Goal: Task Accomplishment & Management: Manage account settings

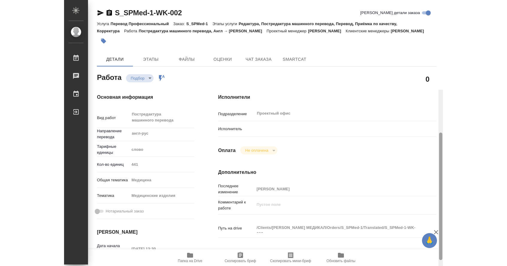
scroll to position [90, 0]
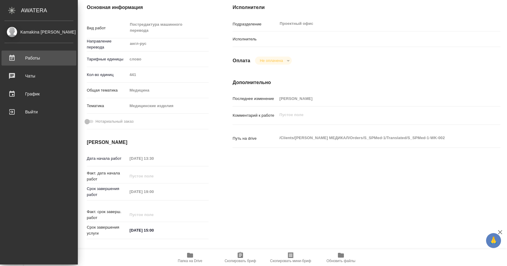
click at [21, 53] on link "Работы" at bounding box center [38, 58] width 75 height 15
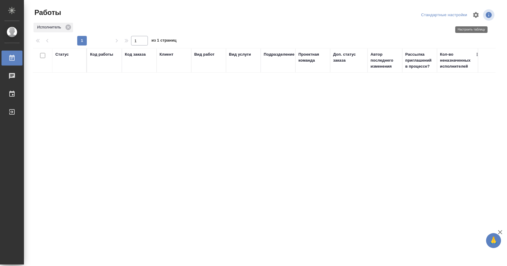
click at [473, 14] on icon "button" at bounding box center [476, 15] width 6 height 6
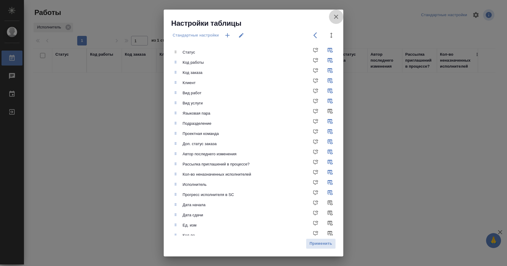
click at [336, 18] on icon "button" at bounding box center [336, 17] width 4 height 4
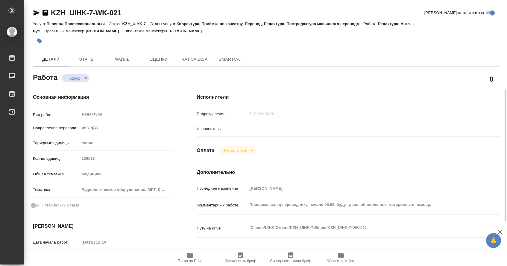
scroll to position [60, 0]
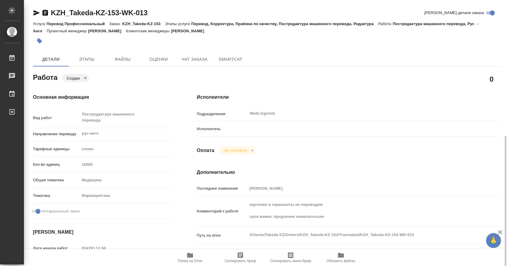
scroll to position [90, 0]
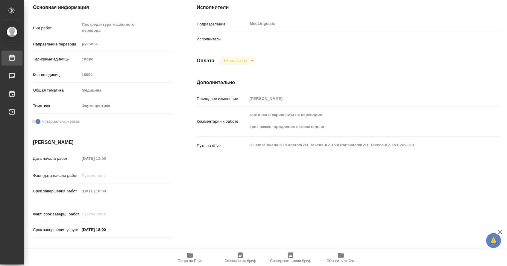
click at [12, 57] on div "Работы" at bounding box center [4, 58] width 15 height 9
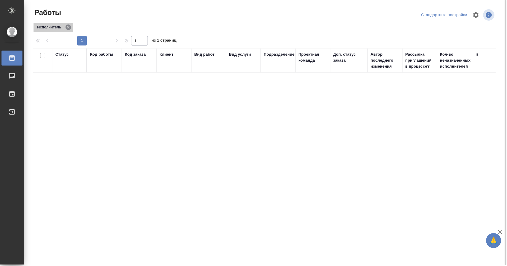
click at [68, 28] on icon at bounding box center [68, 27] width 7 height 7
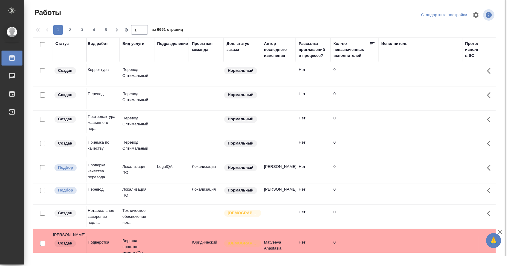
scroll to position [0, 128]
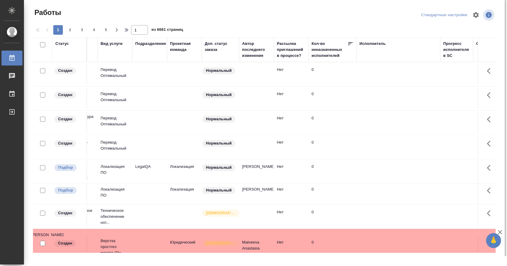
click at [368, 44] on div "Исполнитель" at bounding box center [372, 44] width 26 height 6
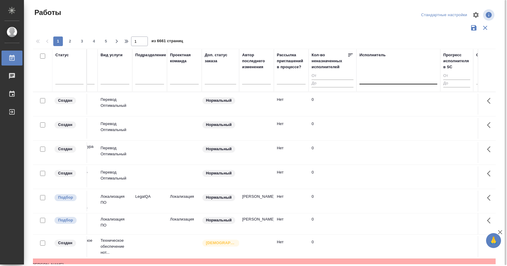
click at [375, 78] on div at bounding box center [398, 78] width 78 height 9
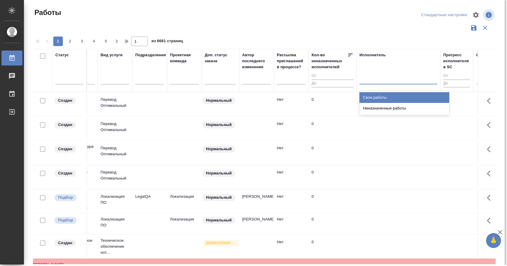
click at [379, 98] on div "Свои работы" at bounding box center [404, 97] width 90 height 11
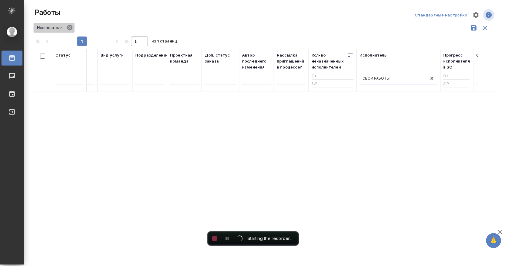
click at [71, 29] on icon at bounding box center [69, 27] width 7 height 7
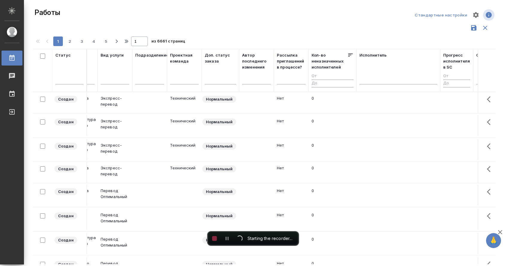
click at [370, 71] on div "Исполнитель" at bounding box center [398, 70] width 78 height 36
click at [371, 77] on div at bounding box center [398, 78] width 78 height 9
click at [366, 82] on div at bounding box center [398, 78] width 78 height 9
click at [373, 55] on div "Исполнитель" at bounding box center [373, 55] width 28 height 6
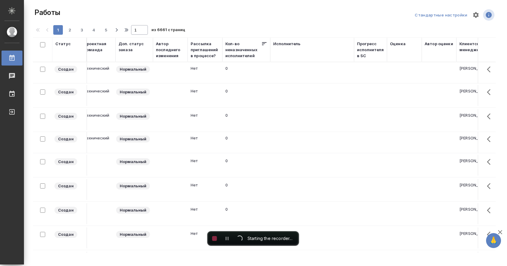
scroll to position [0, 217]
click at [286, 45] on div "Исполнитель" at bounding box center [285, 44] width 28 height 6
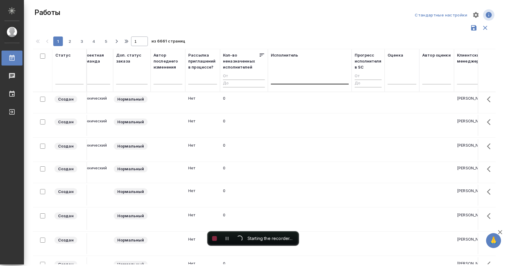
click at [287, 78] on div at bounding box center [310, 78] width 78 height 9
click at [285, 80] on div at bounding box center [310, 78] width 78 height 9
click at [278, 77] on div at bounding box center [310, 78] width 78 height 9
click at [276, 83] on div at bounding box center [310, 78] width 78 height 11
click at [276, 82] on div at bounding box center [310, 78] width 78 height 9
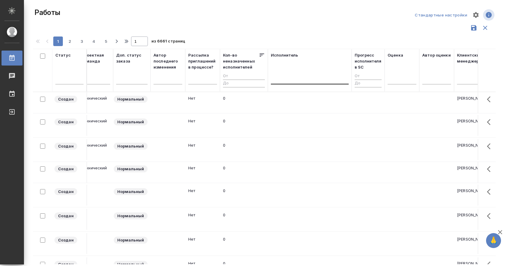
click at [285, 79] on div at bounding box center [310, 78] width 78 height 9
click at [286, 80] on div at bounding box center [310, 78] width 78 height 9
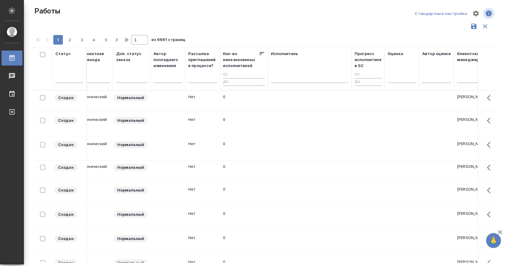
click at [485, 28] on icon "button" at bounding box center [484, 26] width 7 height 7
click at [287, 77] on div at bounding box center [310, 76] width 78 height 9
click at [288, 79] on div at bounding box center [310, 76] width 78 height 9
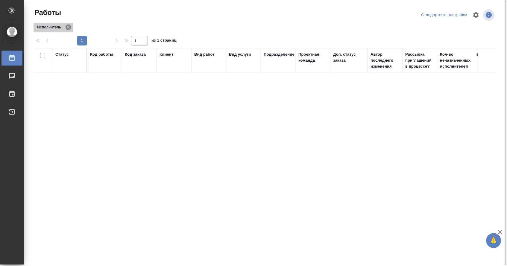
click at [68, 28] on icon at bounding box center [67, 27] width 5 height 5
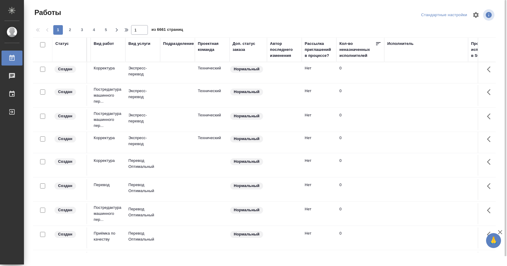
scroll to position [0, 102]
click at [402, 43] on div "Исполнитель" at bounding box center [398, 44] width 26 height 6
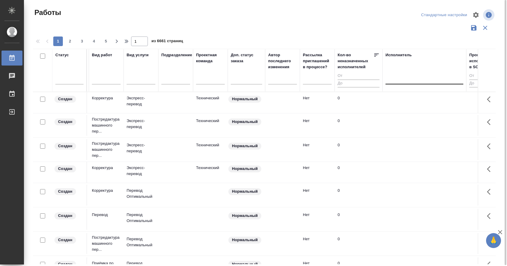
click at [393, 77] on div at bounding box center [424, 78] width 78 height 9
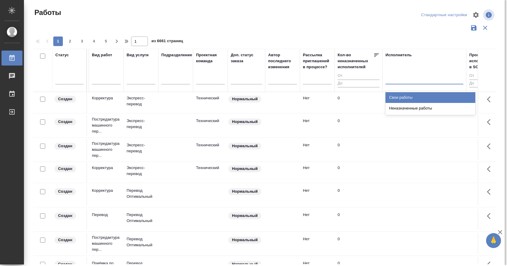
click at [402, 97] on div "Свои работы" at bounding box center [430, 97] width 90 height 11
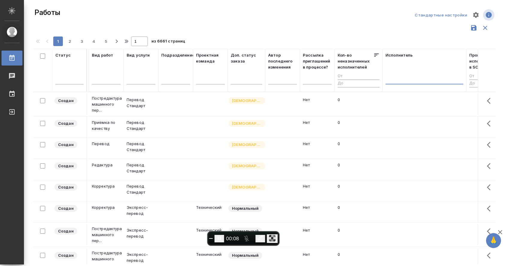
click at [407, 77] on div at bounding box center [424, 78] width 78 height 9
click at [408, 95] on div "Свои работы" at bounding box center [430, 97] width 90 height 11
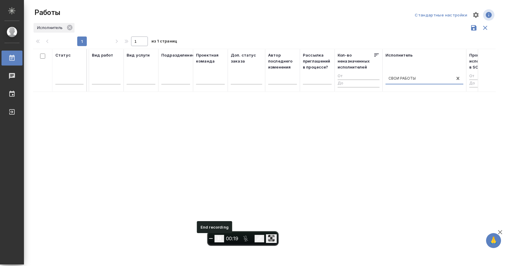
click at [213, 239] on button "End recording" at bounding box center [211, 238] width 4 height 1
